Goal: Task Accomplishment & Management: Contribute content

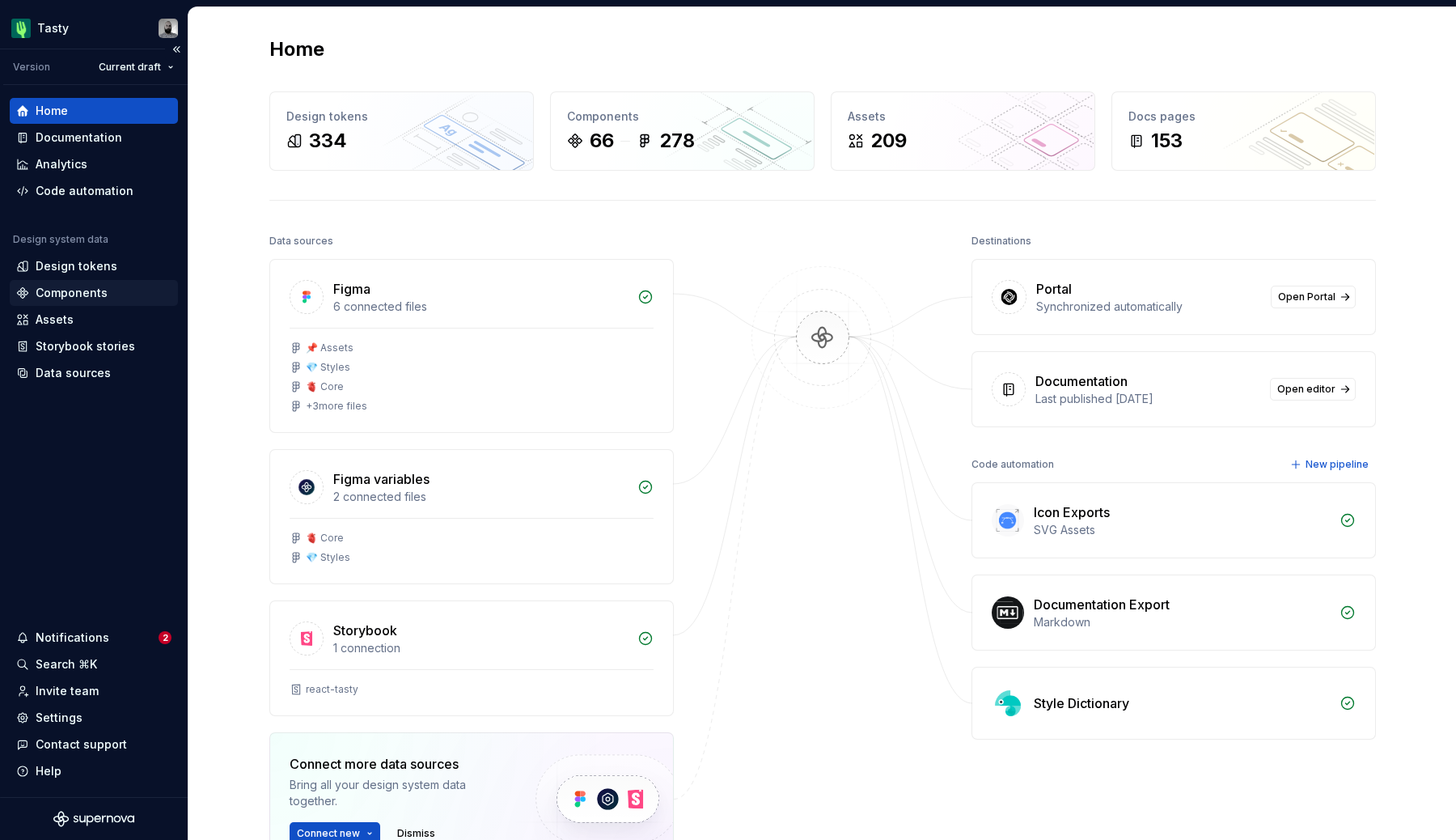
click at [77, 288] on div "Components" at bounding box center [71, 292] width 72 height 16
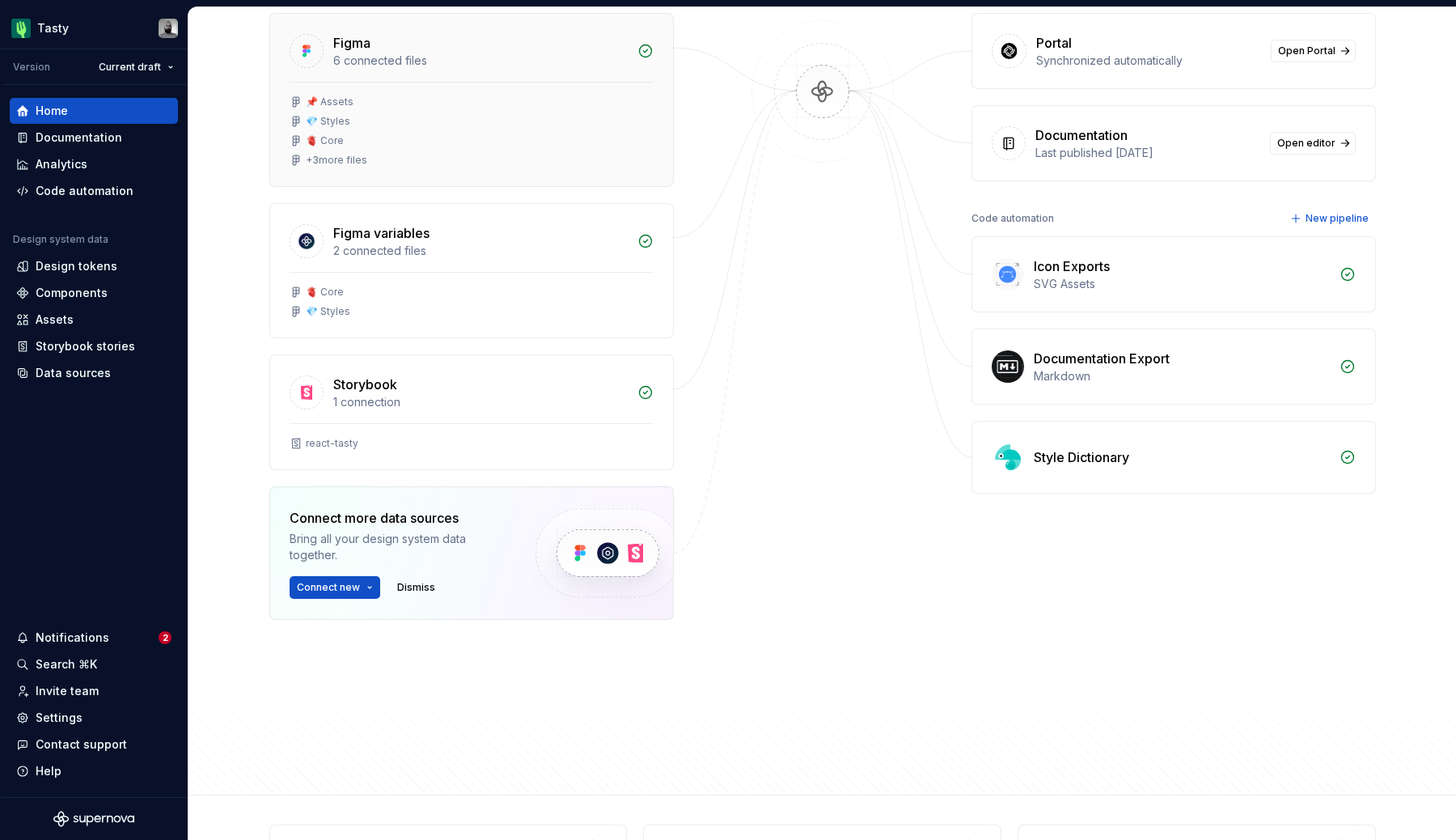
scroll to position [292, 0]
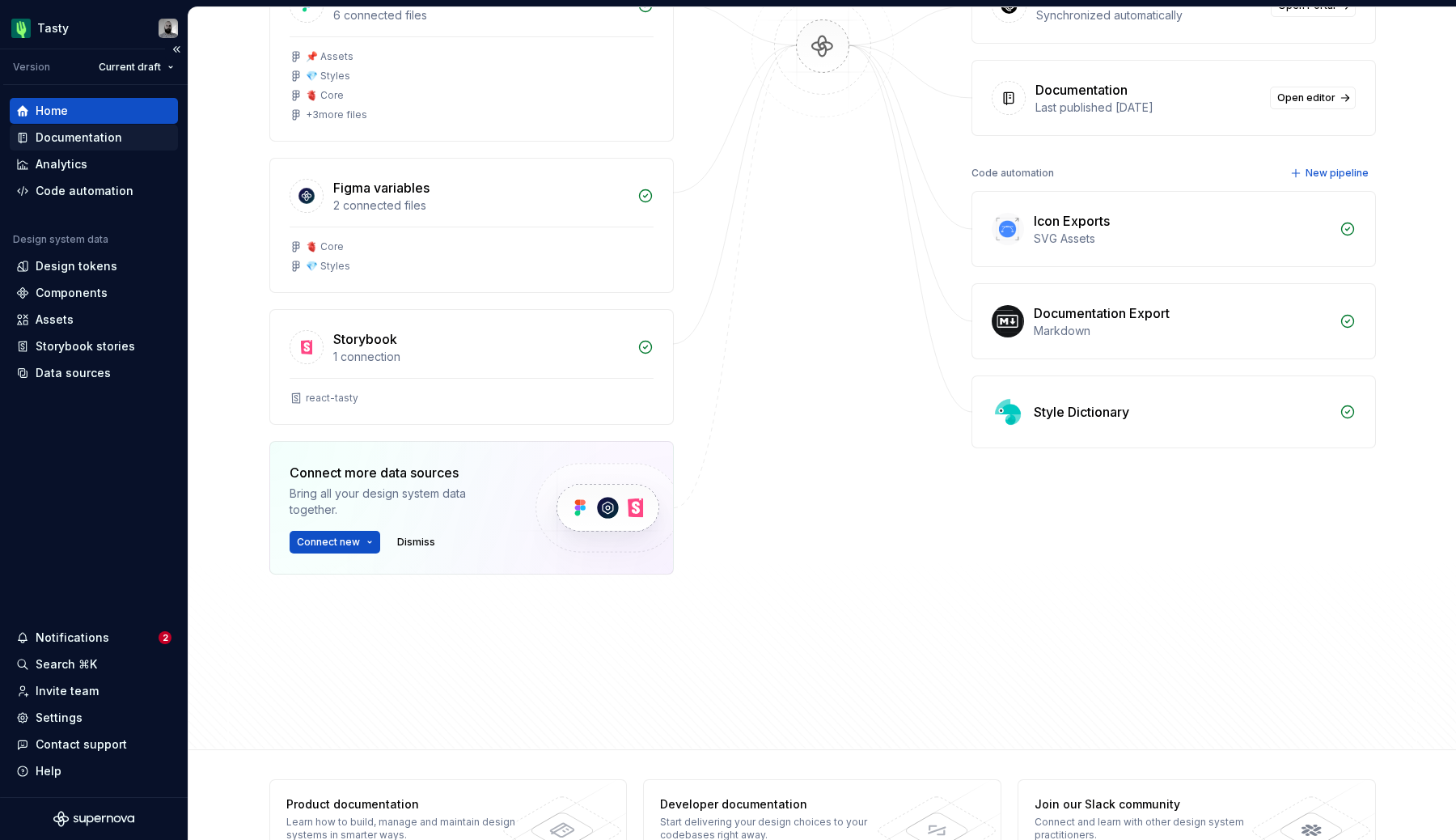
click at [104, 140] on div "Documentation" at bounding box center [78, 138] width 86 height 16
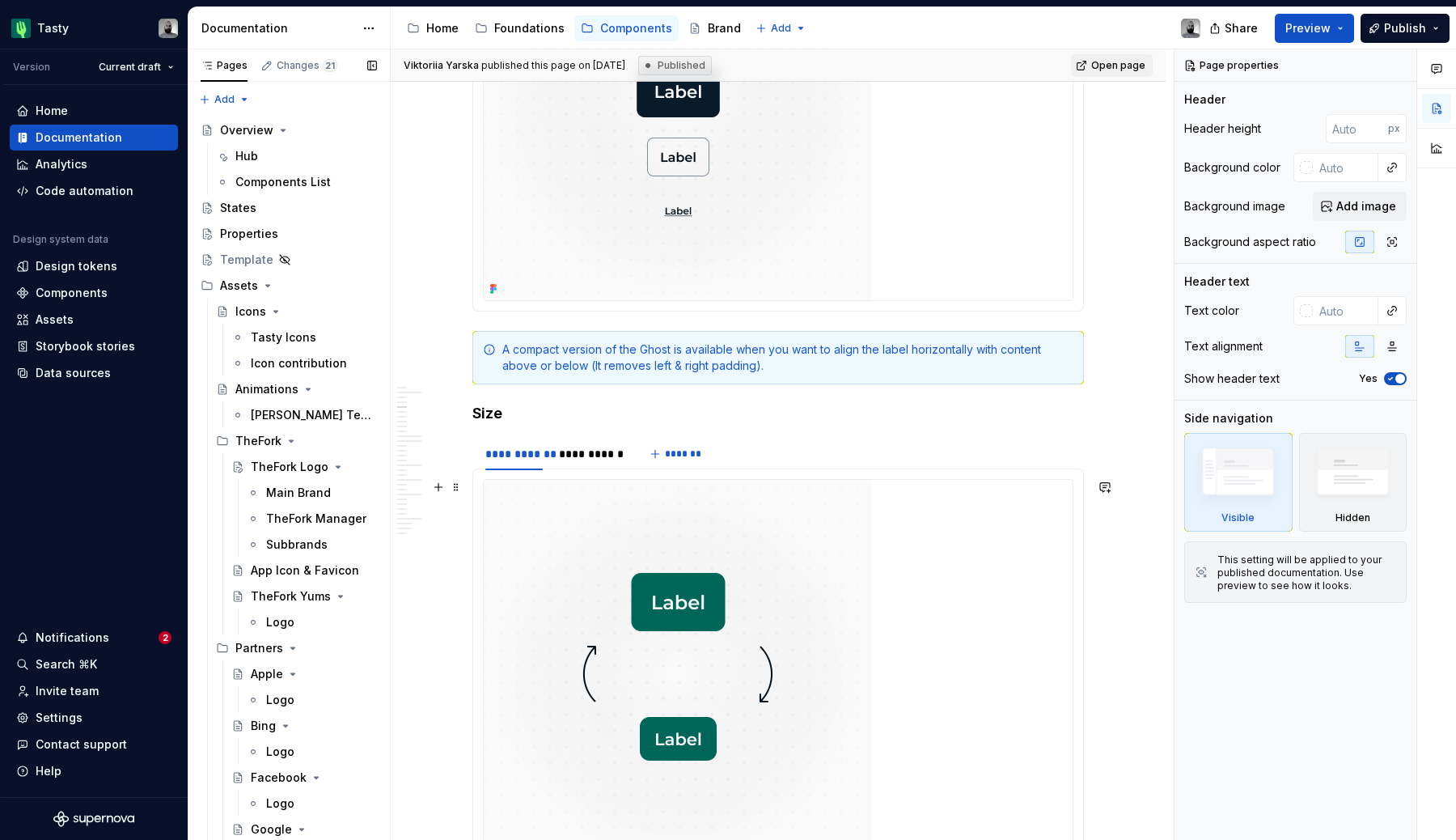
scroll to position [1925, 0]
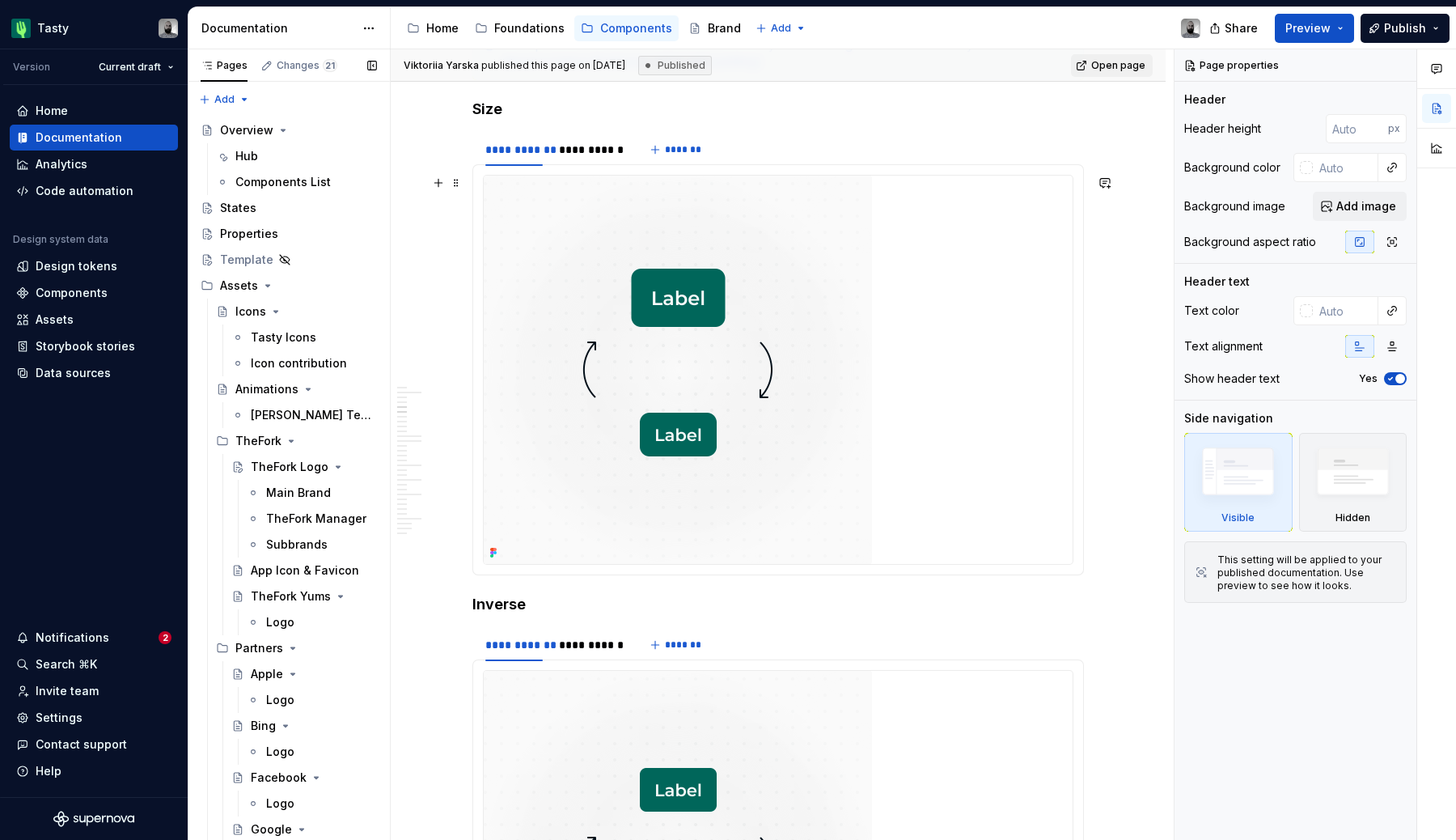
click at [514, 482] on img at bounding box center [677, 370] width 388 height 388
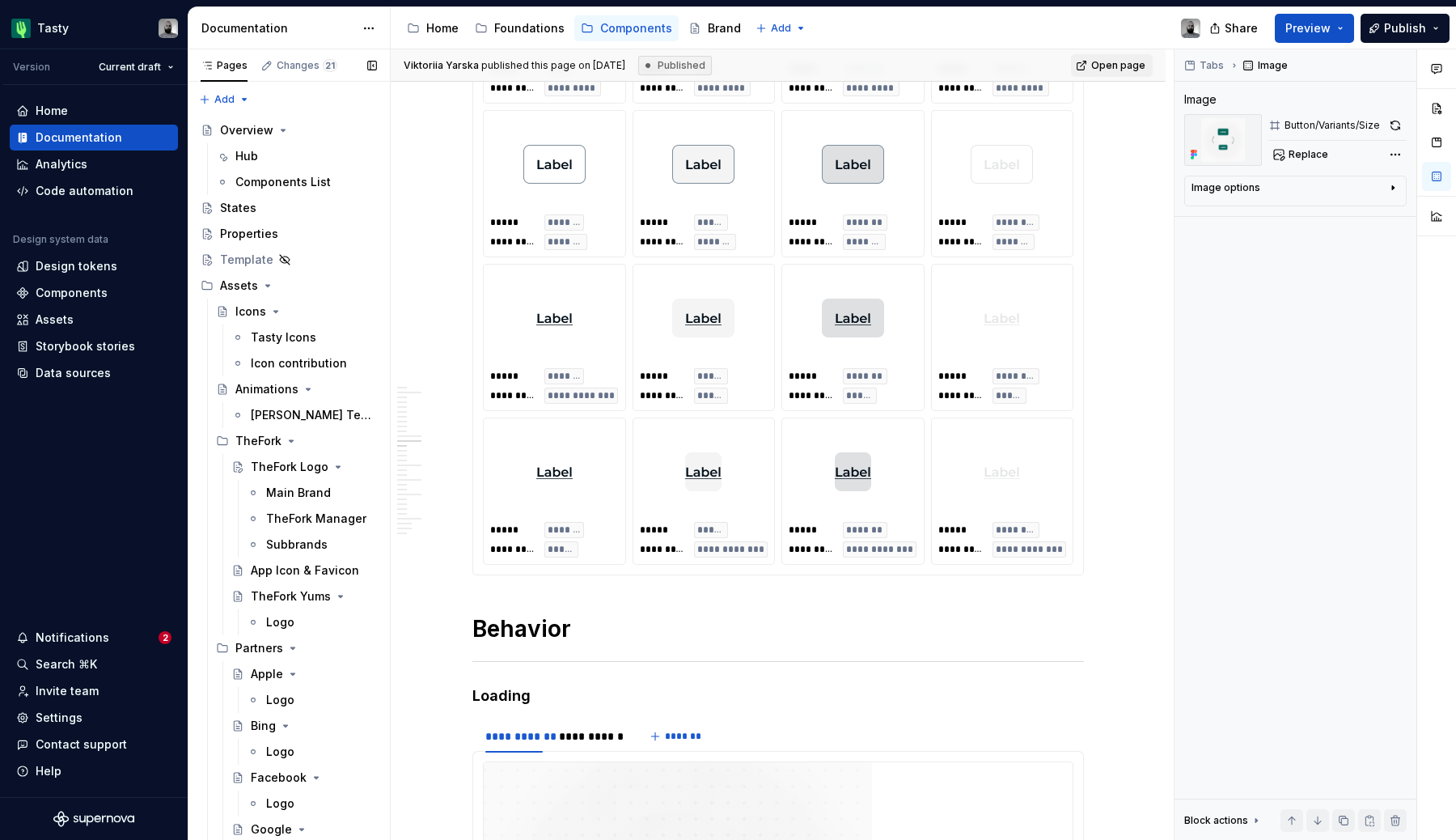
scroll to position [5250, 0]
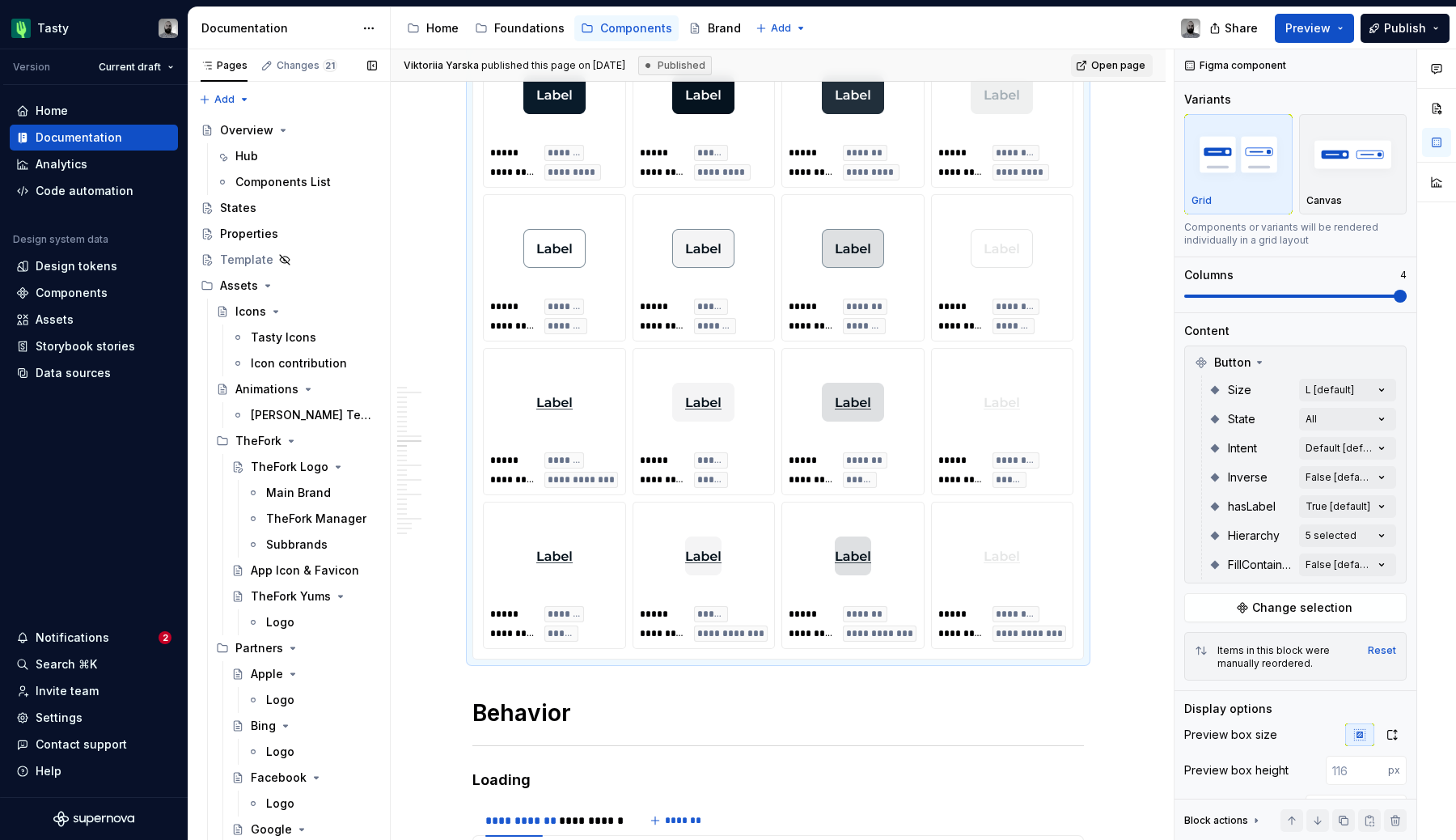
click at [939, 281] on div "***** ******** ********* ********" at bounding box center [1003, 268] width 141 height 146
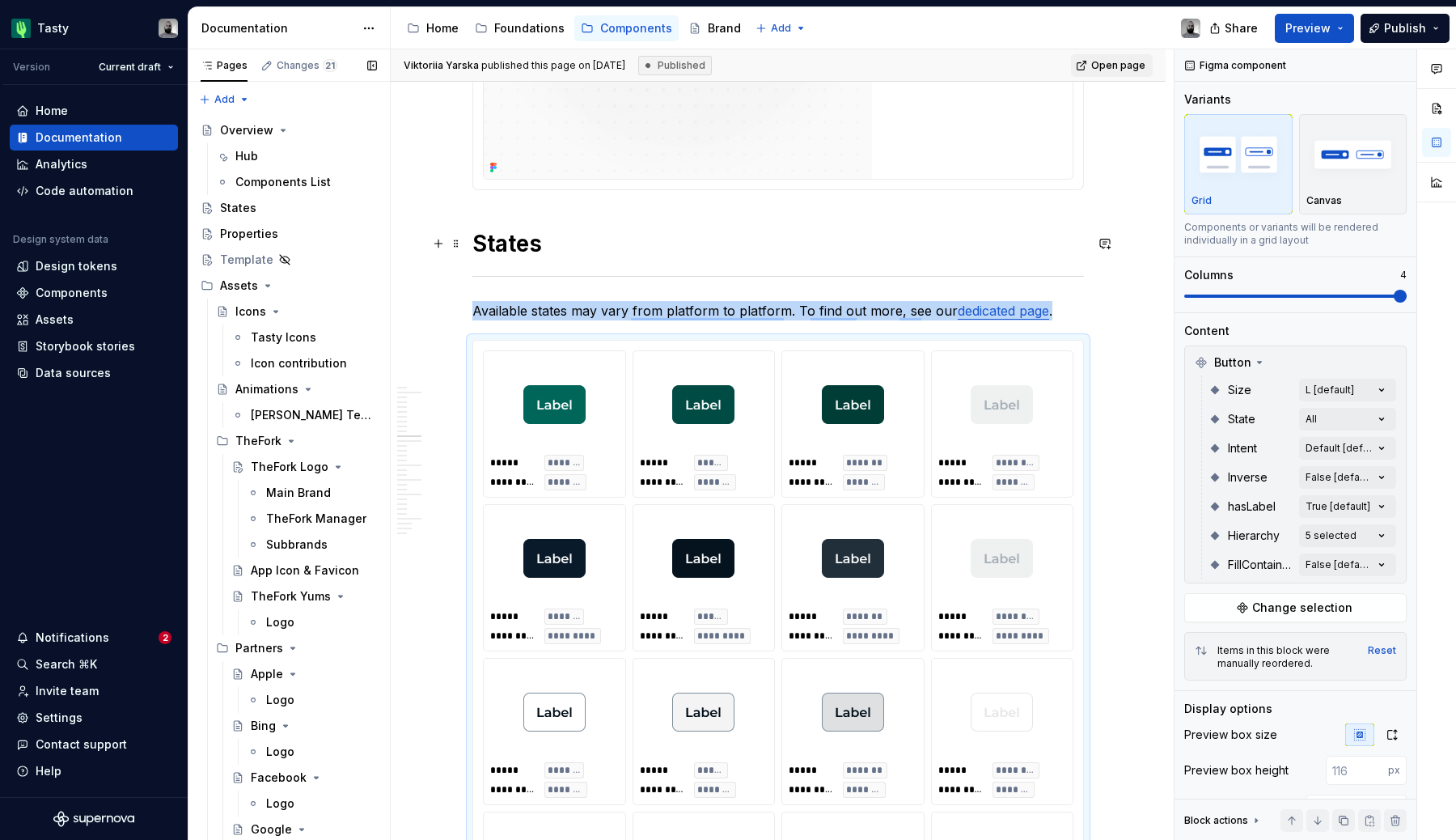
type textarea "*"
